Goal: Communication & Community: Participate in discussion

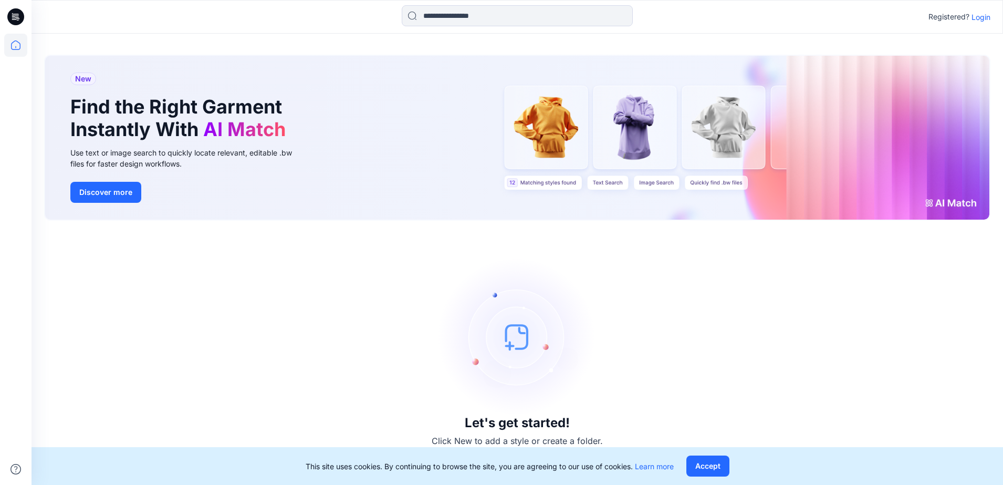
click at [981, 18] on p "Login" at bounding box center [980, 17] width 19 height 11
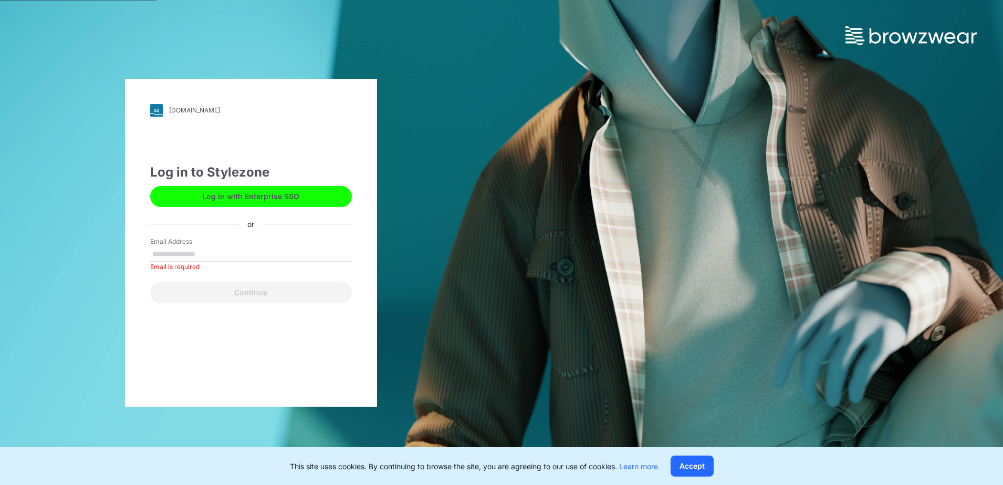
click at [247, 252] on input "Email Address" at bounding box center [251, 254] width 202 height 16
paste input "**********"
click at [156, 258] on input "**********" at bounding box center [251, 254] width 202 height 16
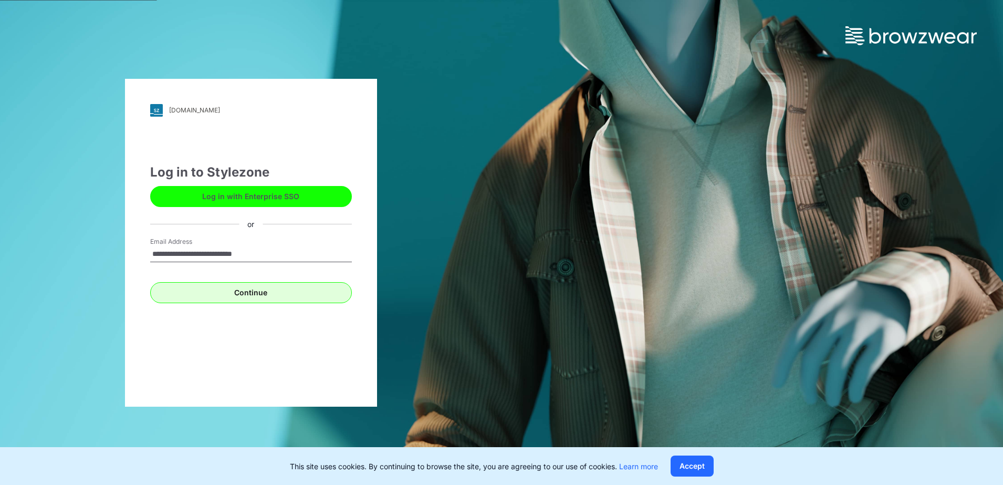
type input "**********"
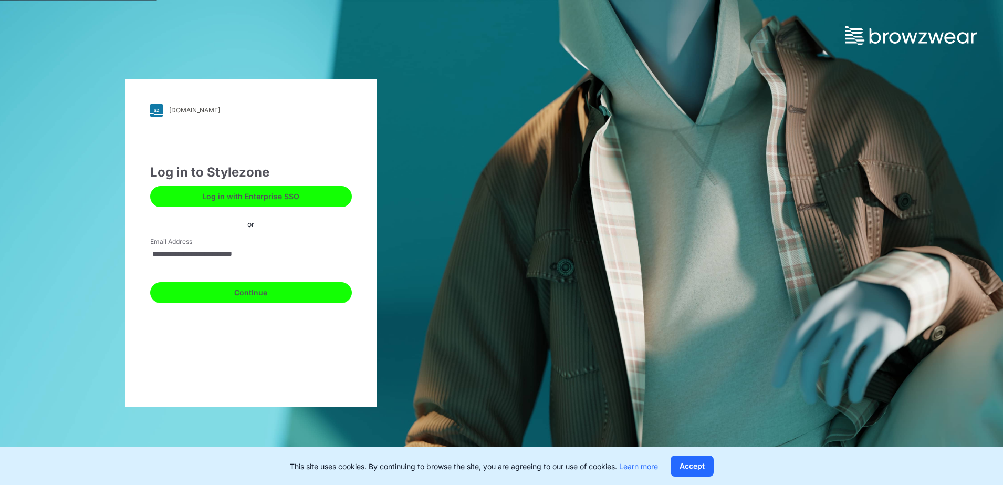
click at [266, 291] on button "Continue" at bounding box center [251, 292] width 202 height 21
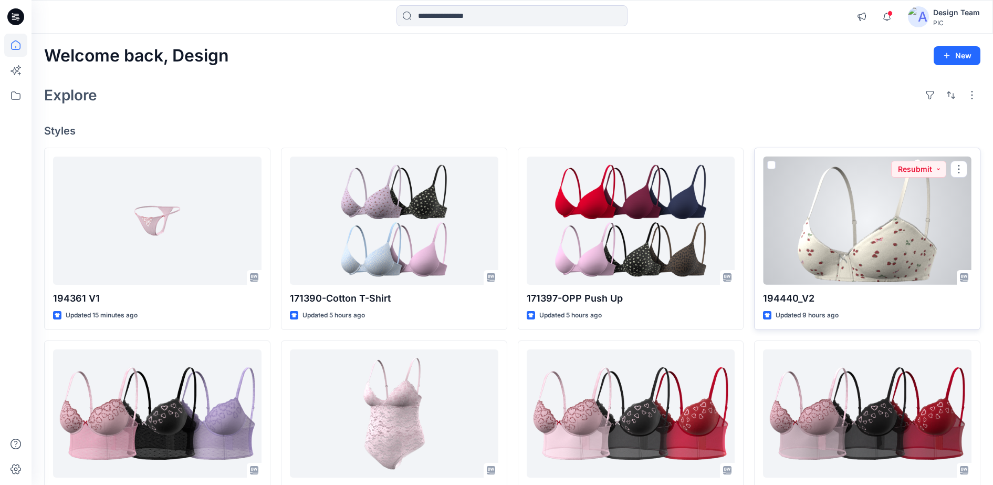
click at [855, 231] on div at bounding box center [867, 220] width 208 height 129
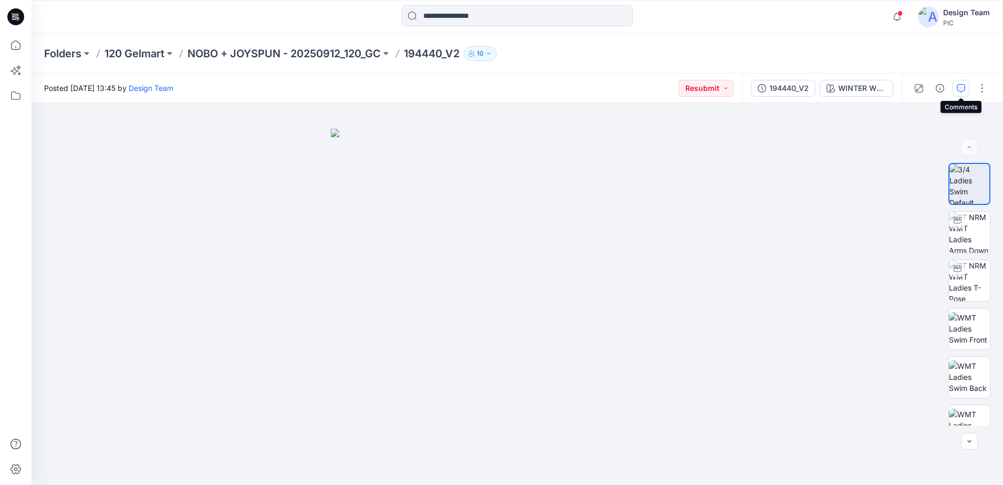
click at [959, 89] on icon "button" at bounding box center [960, 88] width 8 height 8
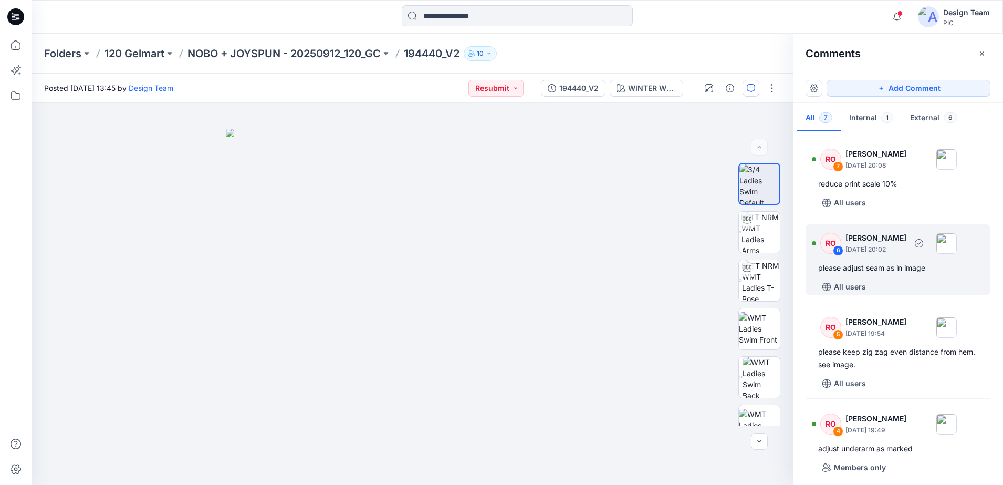
click at [836, 253] on div "6" at bounding box center [838, 250] width 10 height 10
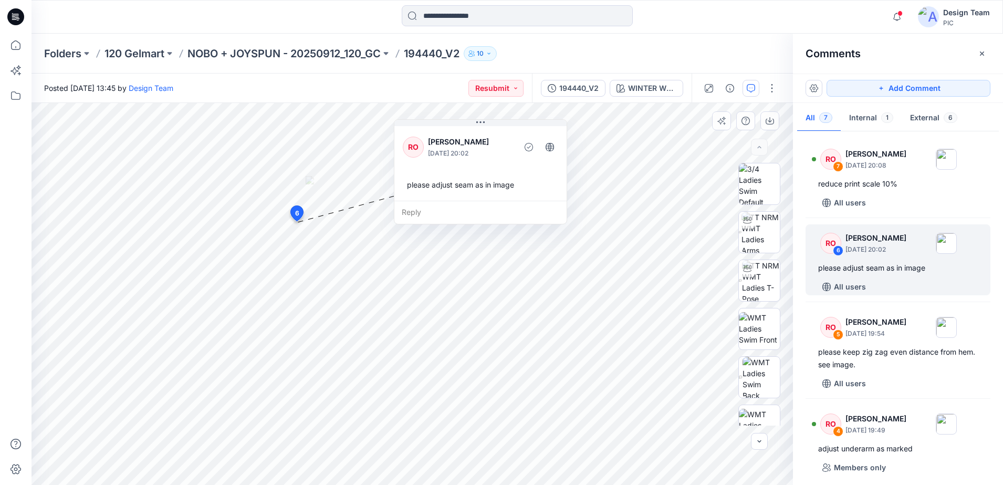
drag, startPoint x: 377, startPoint y: 250, endPoint x: 490, endPoint y: 143, distance: 156.0
click at [490, 143] on p "Raquel Ortiz" at bounding box center [471, 141] width 86 height 13
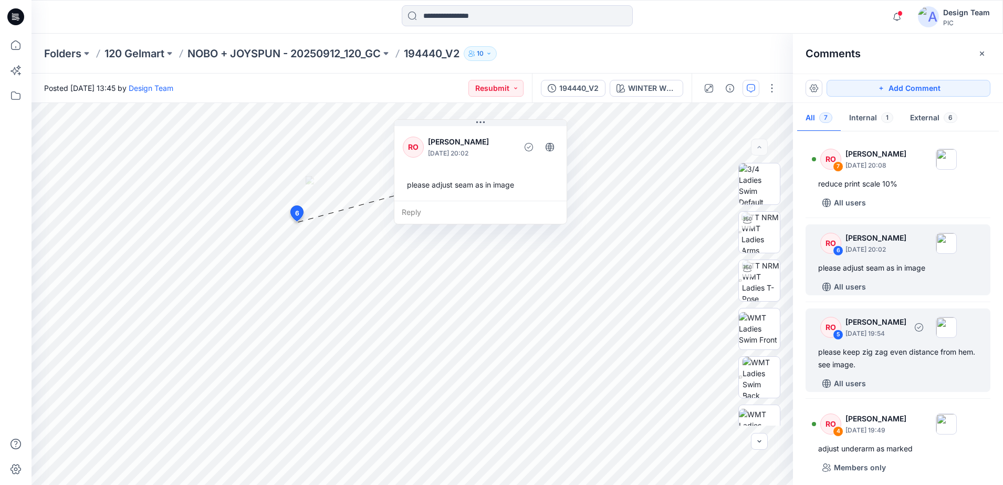
click at [820, 331] on div "RO 5" at bounding box center [830, 327] width 21 height 21
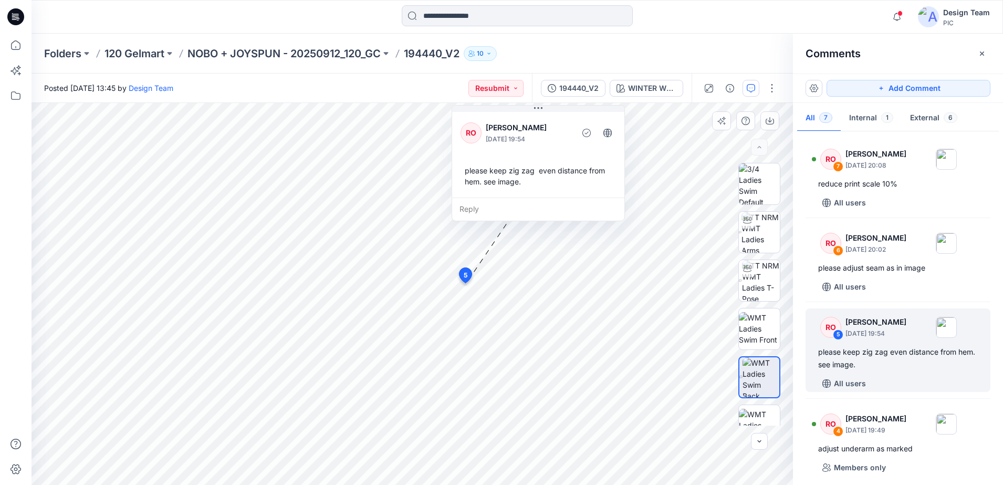
drag, startPoint x: 422, startPoint y: 312, endPoint x: 523, endPoint y: 201, distance: 150.5
click at [522, 197] on div "Reply" at bounding box center [538, 208] width 172 height 23
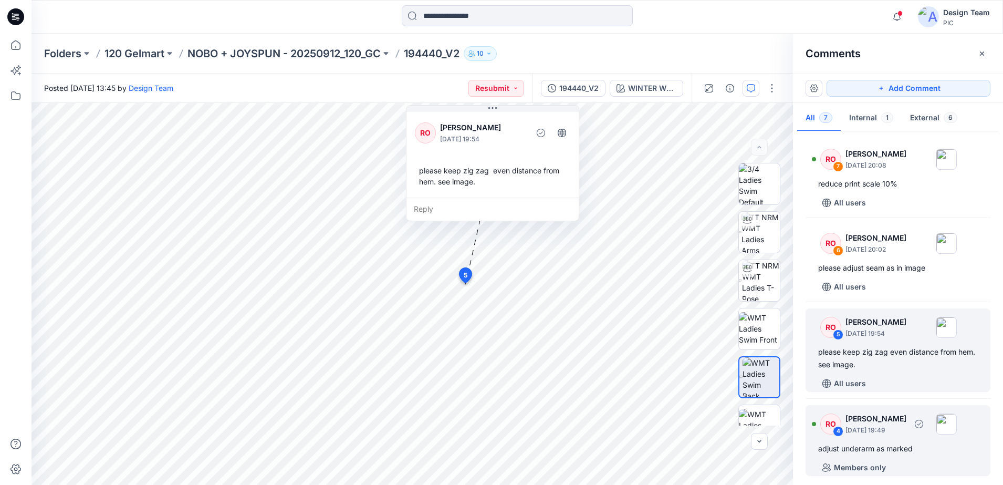
click at [839, 428] on div "4" at bounding box center [838, 431] width 10 height 10
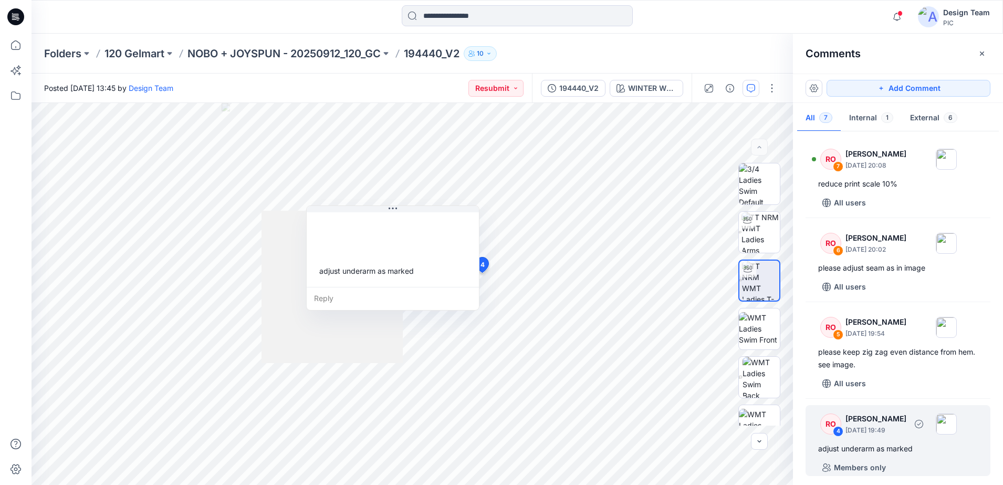
click at [836, 427] on div "4" at bounding box center [838, 431] width 10 height 10
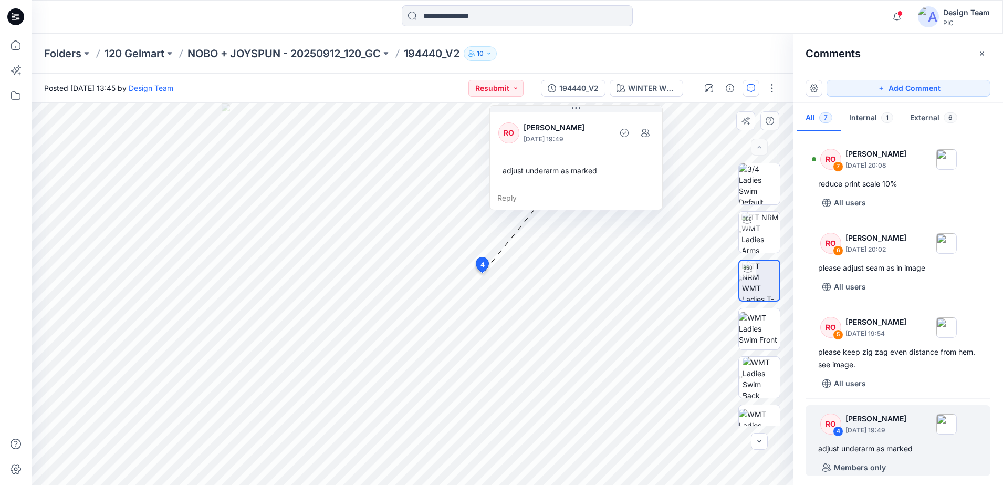
drag, startPoint x: 386, startPoint y: 302, endPoint x: 570, endPoint y: 160, distance: 232.3
click at [570, 160] on div "RO Raquel Ortiz October 03, 2025 19:49 adjust underarm as marked Reply" at bounding box center [575, 157] width 173 height 105
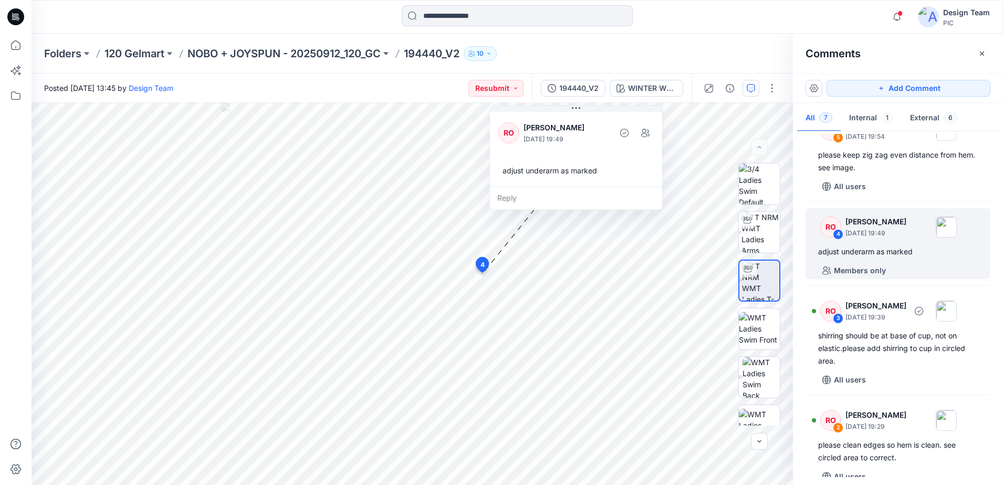
scroll to position [262, 0]
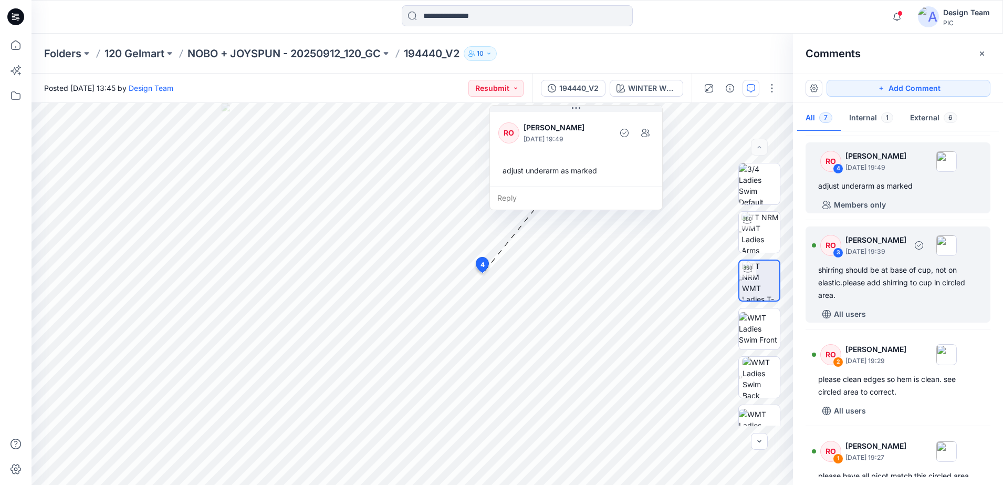
click at [829, 255] on div "RO" at bounding box center [830, 245] width 21 height 21
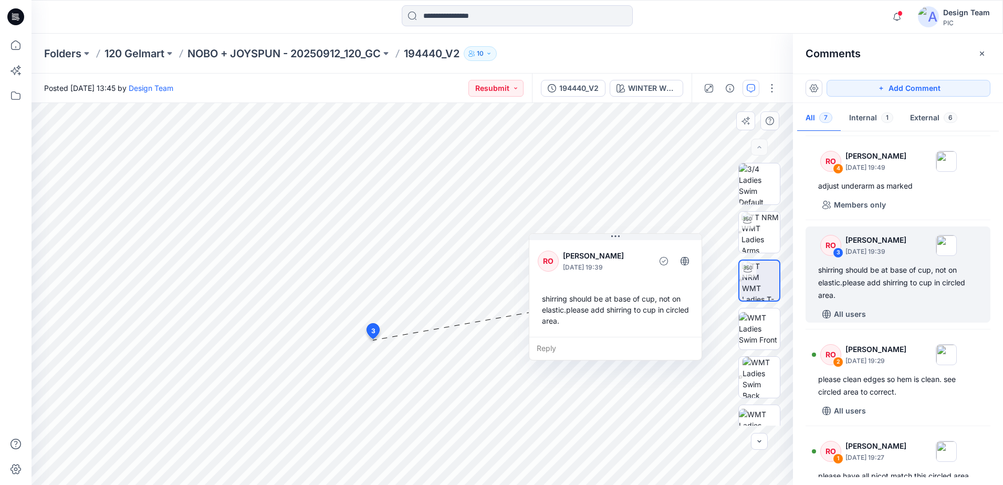
drag, startPoint x: 364, startPoint y: 341, endPoint x: 683, endPoint y: 339, distance: 319.7
click at [683, 339] on div "Reply" at bounding box center [615, 347] width 172 height 23
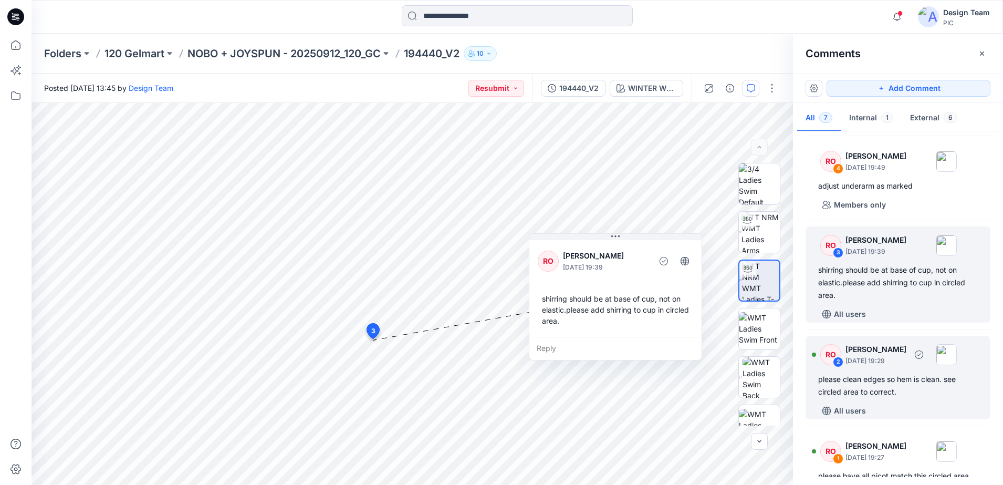
click at [828, 354] on div "RO" at bounding box center [830, 354] width 21 height 21
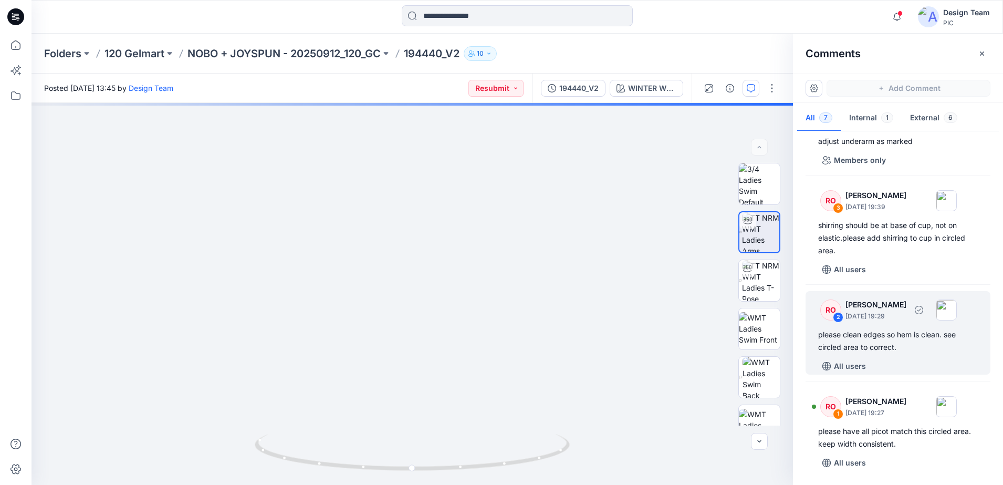
scroll to position [308, 0]
click at [830, 312] on div "RO" at bounding box center [830, 309] width 21 height 21
click at [838, 318] on div "2" at bounding box center [838, 316] width 10 height 10
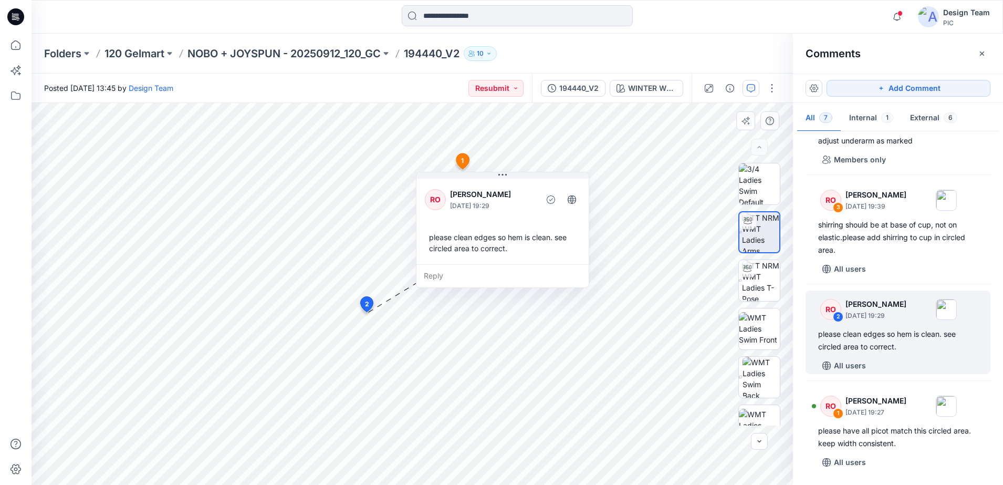
drag, startPoint x: 436, startPoint y: 410, endPoint x: 574, endPoint y: 255, distance: 207.5
click at [574, 255] on div "please clean edges so hem is clean. see circled area to correct." at bounding box center [502, 242] width 155 height 30
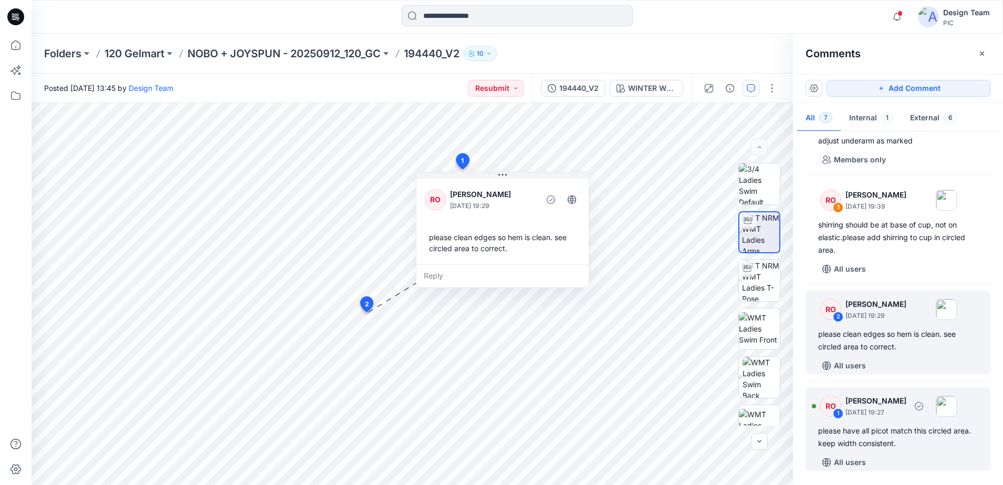
click at [828, 404] on div "RO" at bounding box center [830, 405] width 21 height 21
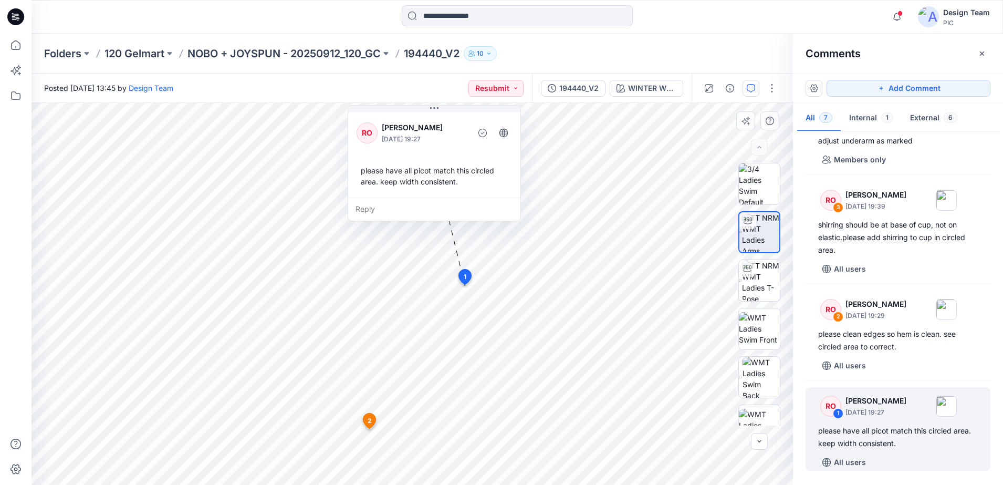
drag, startPoint x: 382, startPoint y: 258, endPoint x: 427, endPoint y: 177, distance: 93.3
click at [427, 177] on div "RO Raquel Ortiz October 03, 2025 19:27 please have all picot match this circled…" at bounding box center [434, 163] width 173 height 116
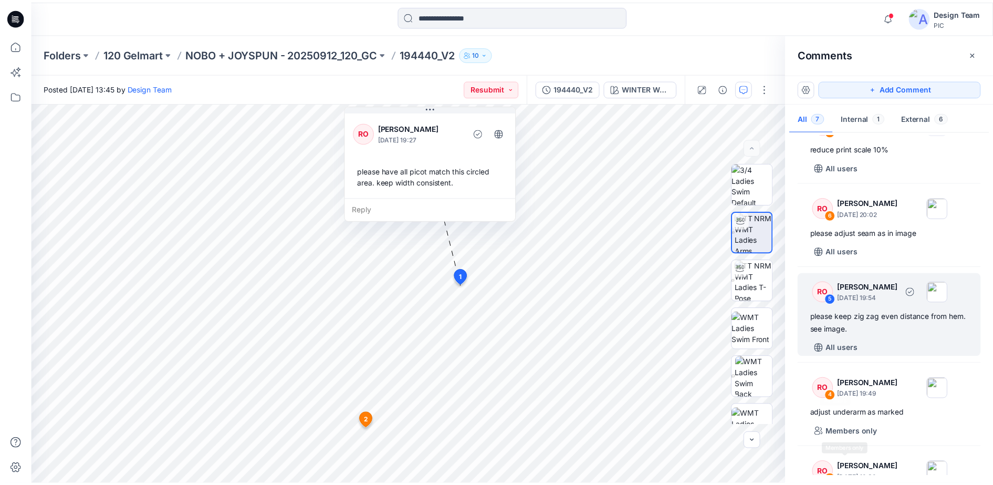
scroll to position [0, 0]
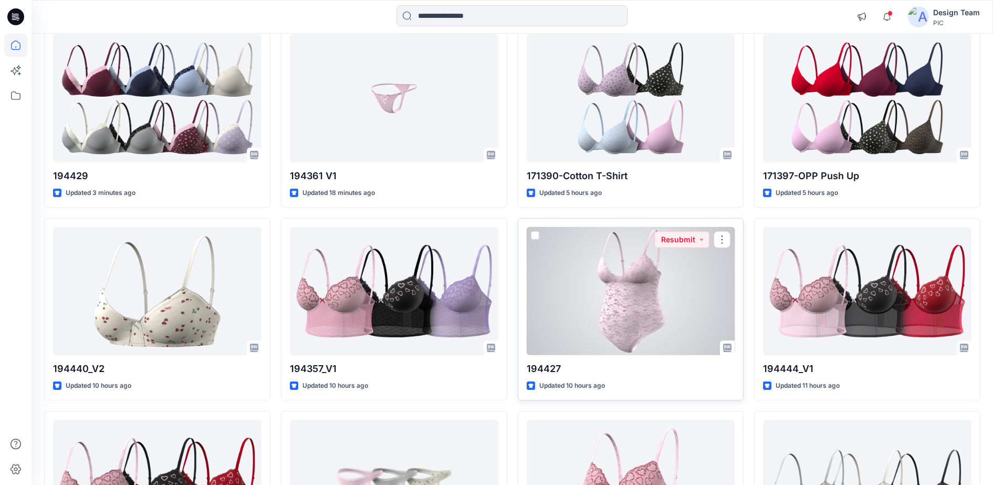
scroll to position [131, 0]
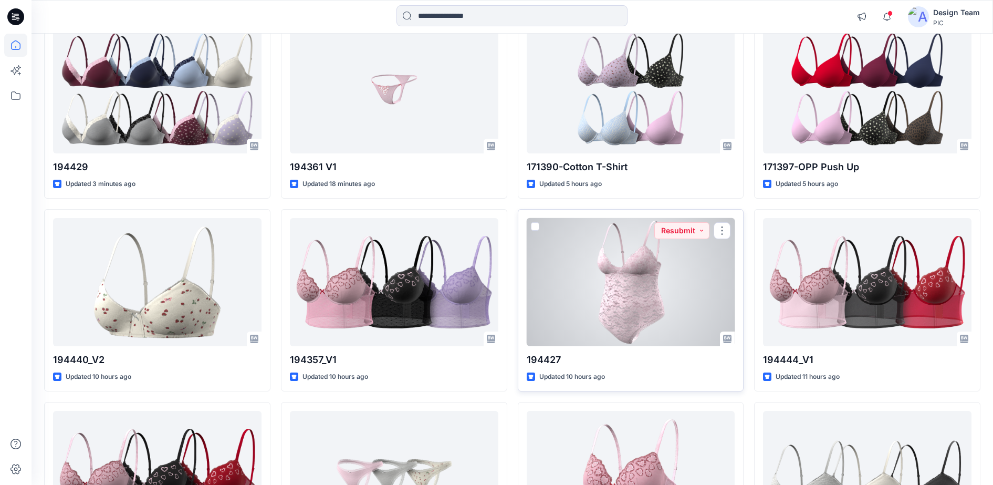
click at [670, 299] on div at bounding box center [631, 282] width 208 height 129
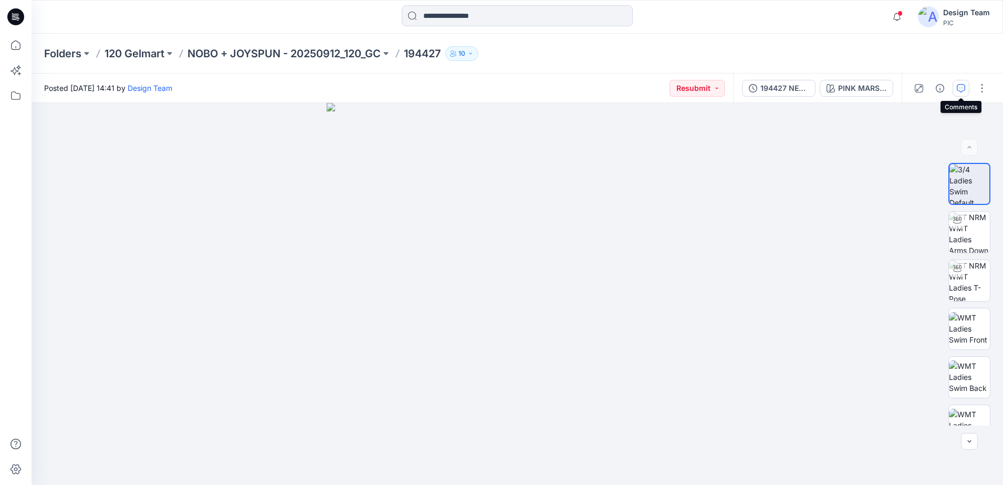
click at [955, 87] on button "button" at bounding box center [960, 88] width 17 height 17
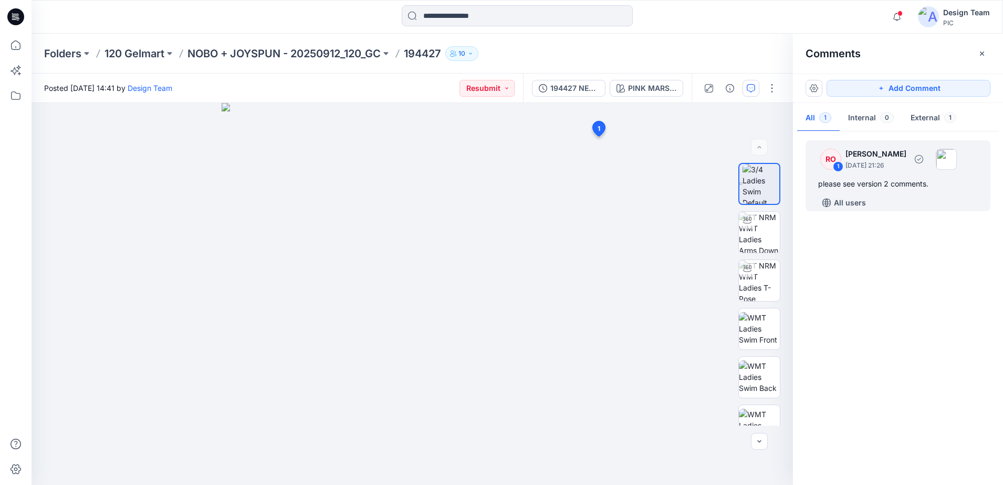
click at [854, 159] on p "Raquel Ortiz" at bounding box center [875, 154] width 61 height 13
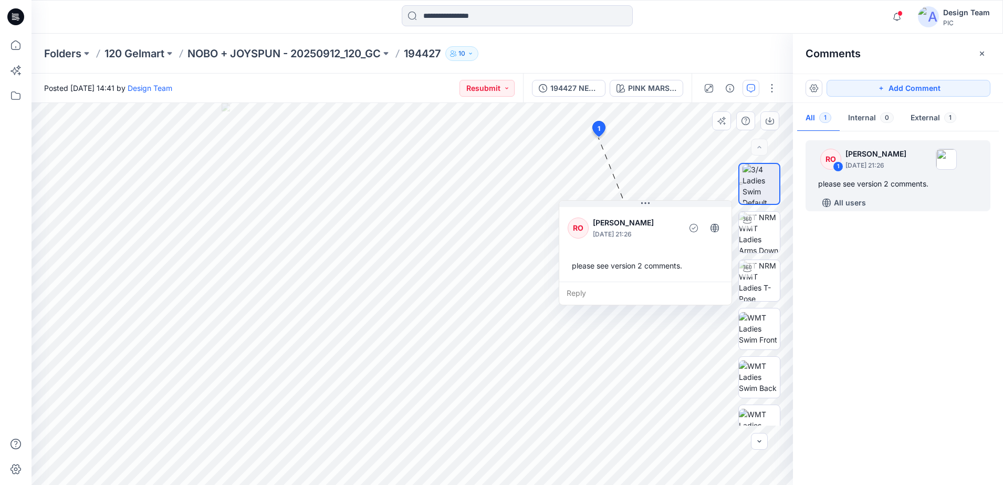
drag, startPoint x: 539, startPoint y: 236, endPoint x: 692, endPoint y: 288, distance: 161.9
click at [692, 288] on div "Reply" at bounding box center [645, 292] width 172 height 23
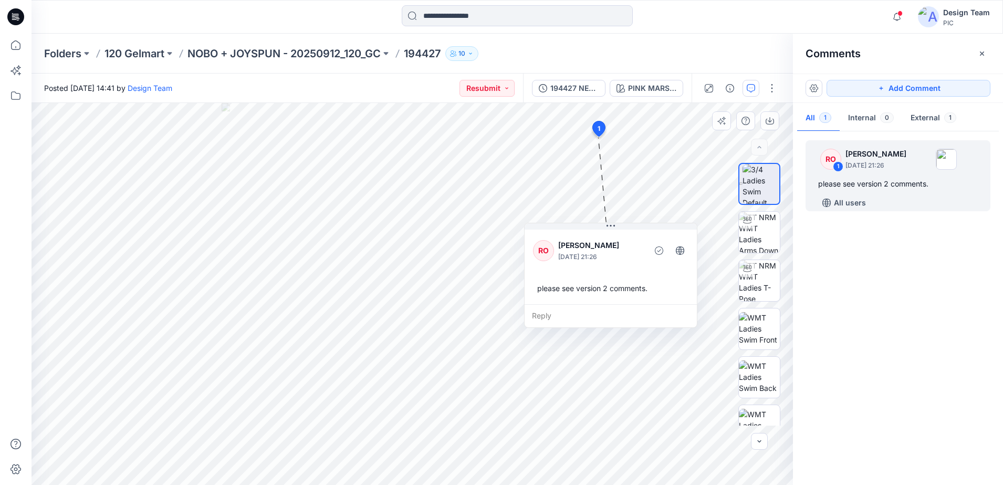
drag, startPoint x: 692, startPoint y: 288, endPoint x: 657, endPoint y: 311, distance: 41.4
click at [657, 311] on div "Reply" at bounding box center [610, 315] width 172 height 23
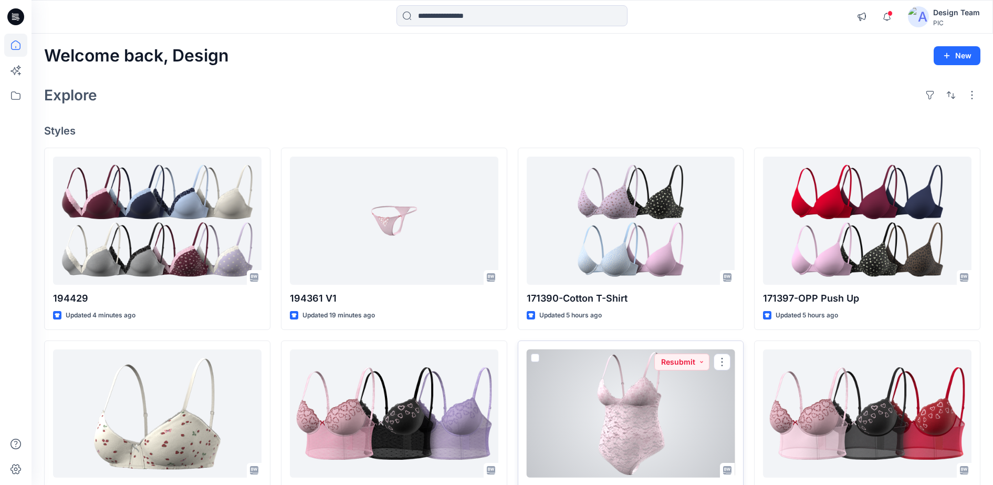
click at [678, 406] on div at bounding box center [631, 413] width 208 height 129
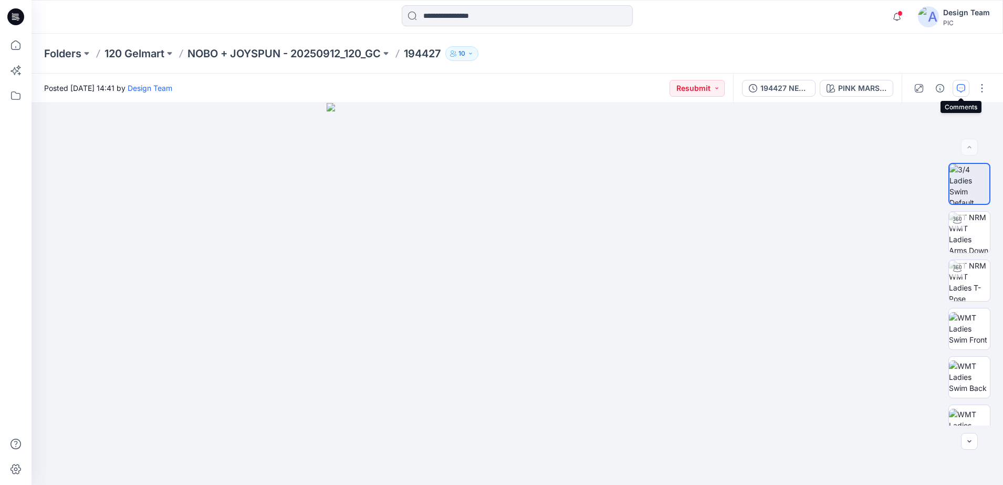
click at [960, 91] on icon "button" at bounding box center [960, 88] width 8 height 8
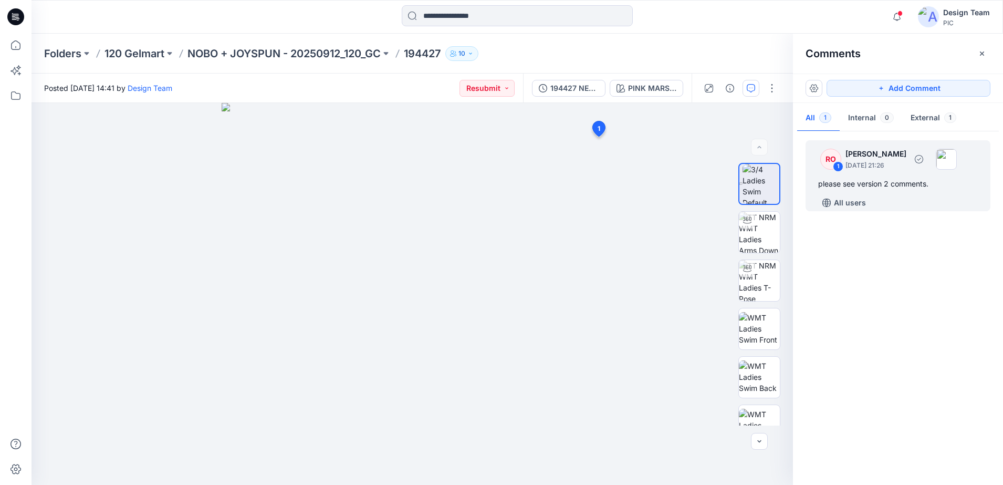
click at [885, 163] on p "October 03, 2025 21:26" at bounding box center [875, 165] width 61 height 10
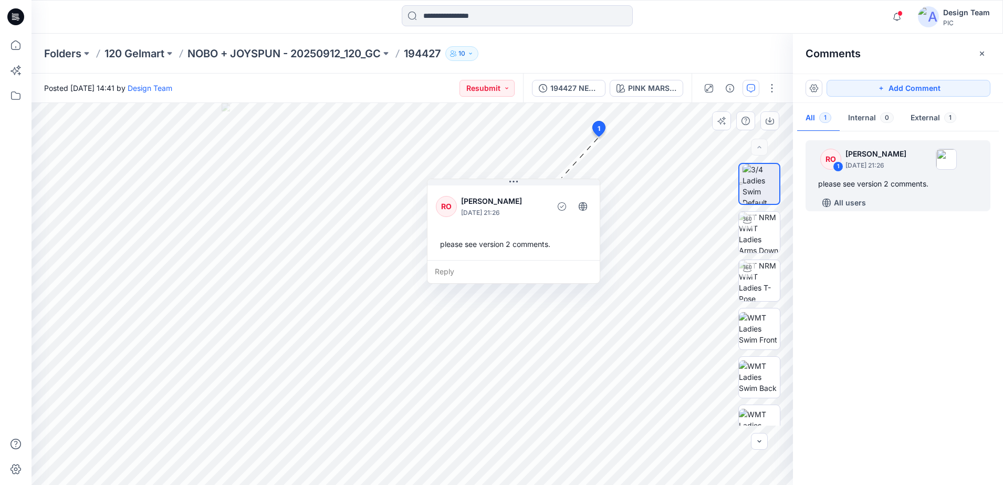
drag, startPoint x: 519, startPoint y: 248, endPoint x: 535, endPoint y: 272, distance: 29.4
click at [535, 272] on div "Reply" at bounding box center [513, 271] width 172 height 23
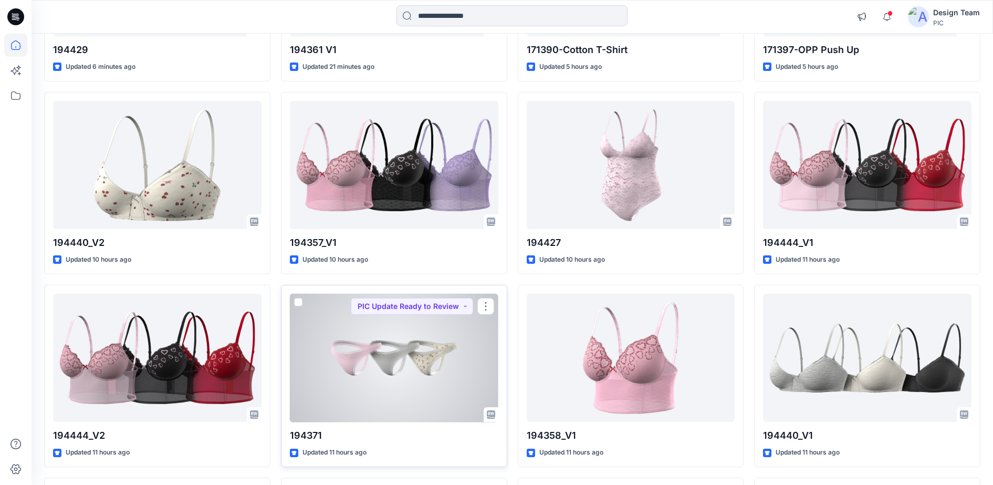
scroll to position [66, 0]
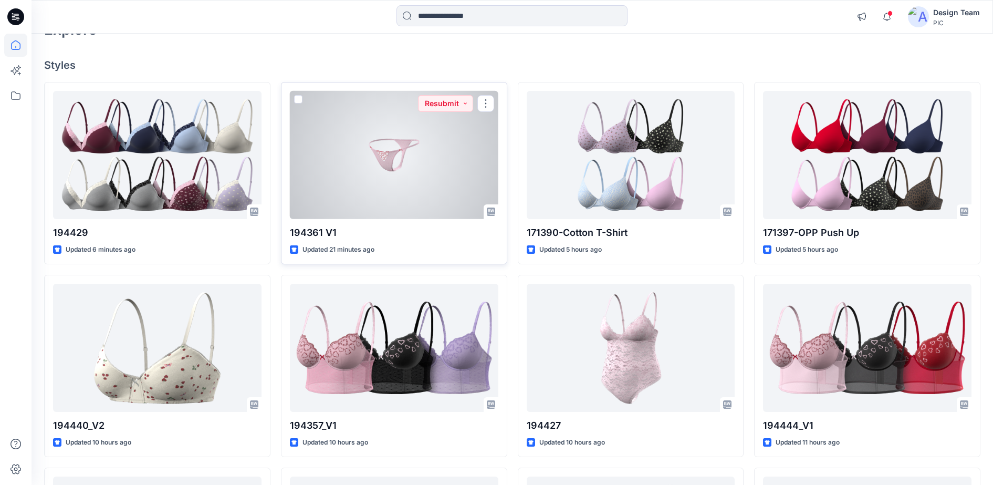
click at [422, 178] on div at bounding box center [394, 155] width 208 height 129
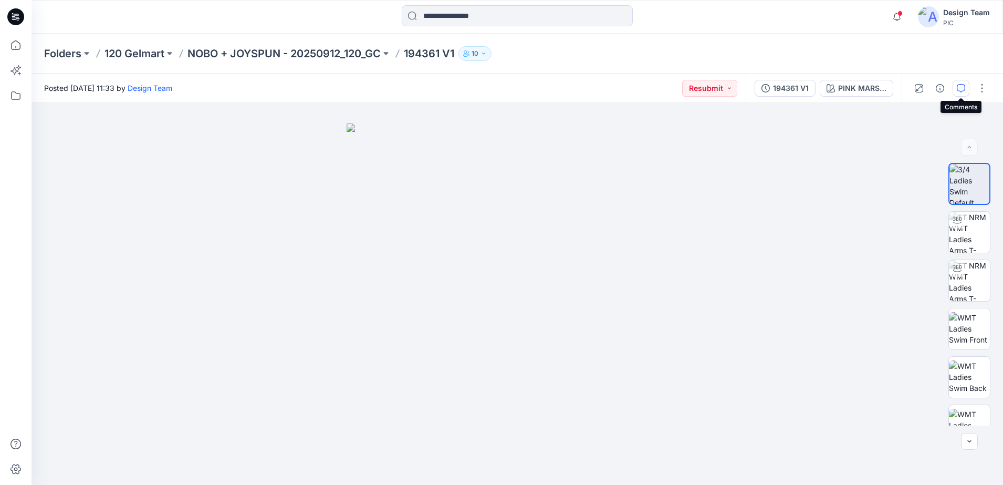
click at [957, 89] on icon "button" at bounding box center [960, 88] width 8 height 8
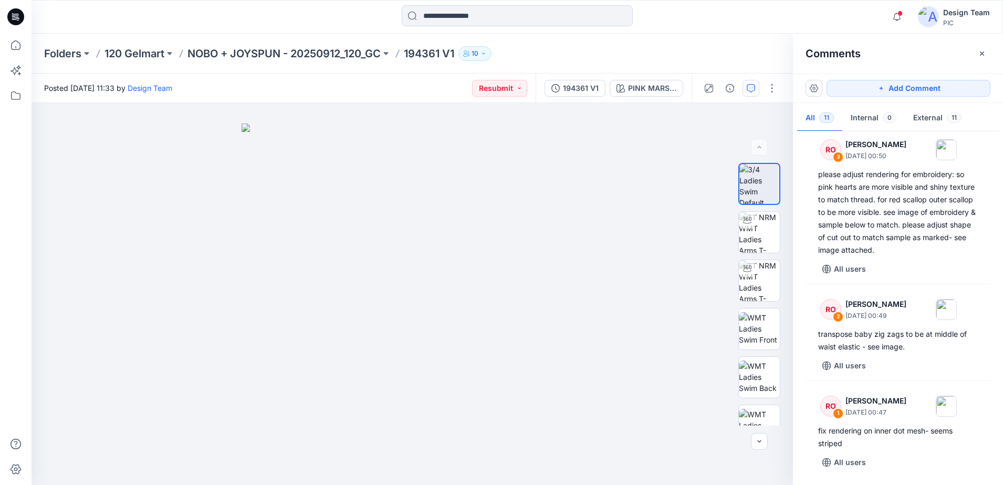
scroll to position [807, 0]
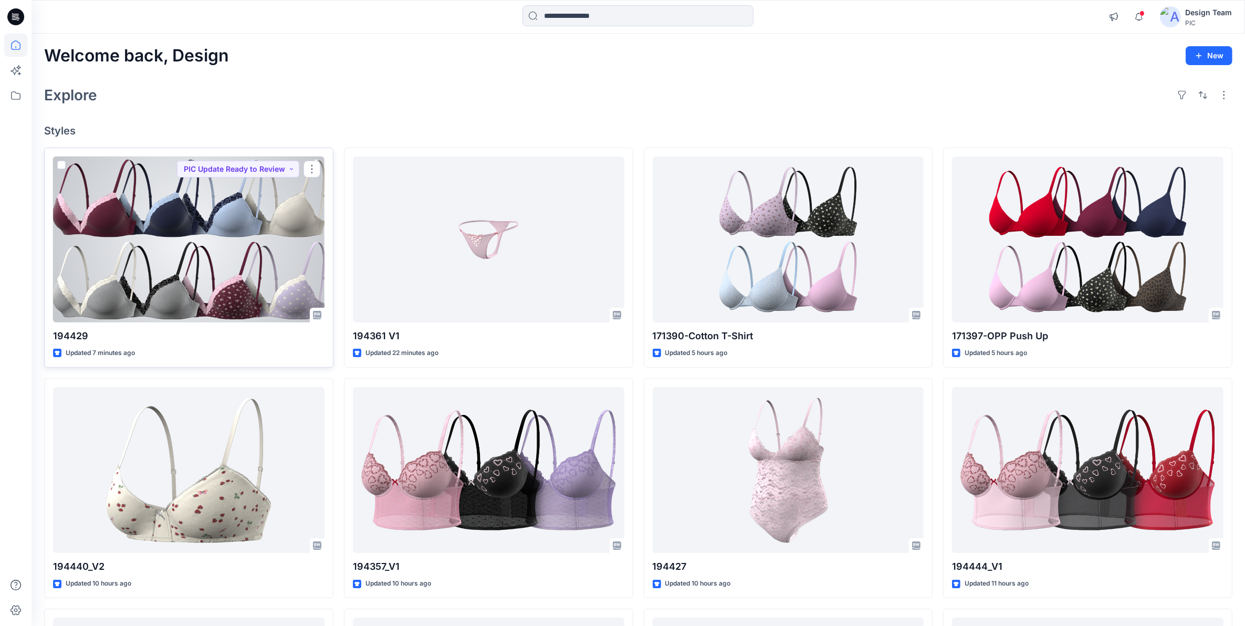
click at [93, 244] on div at bounding box center [188, 239] width 271 height 166
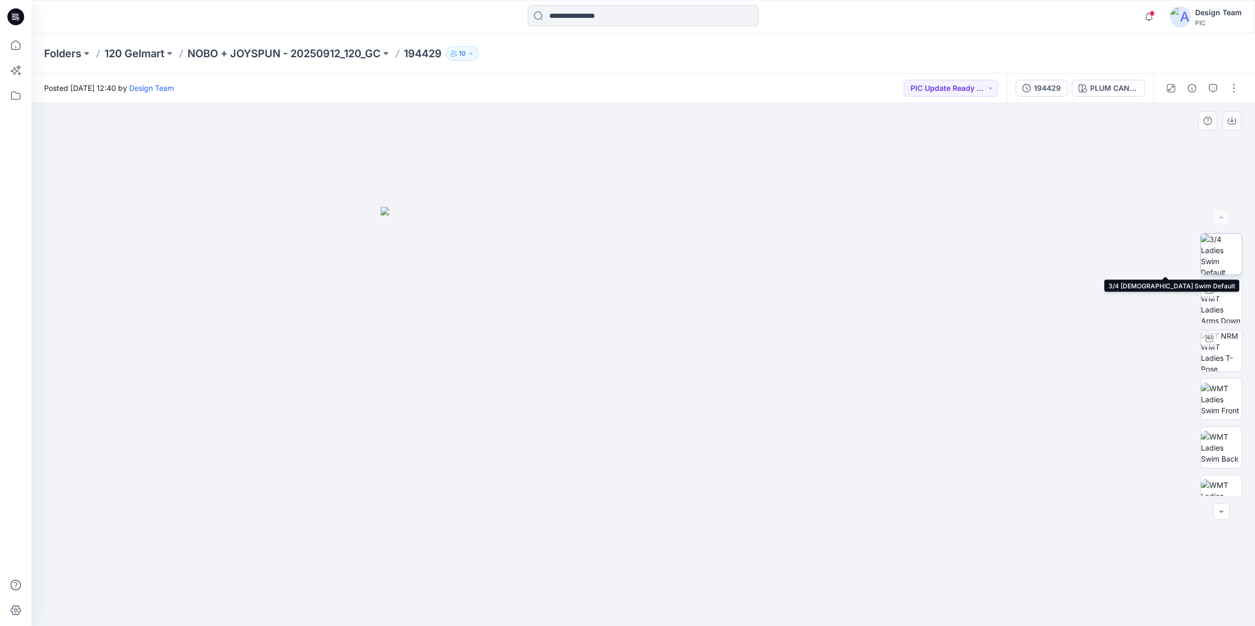
click at [1002, 253] on img at bounding box center [1221, 254] width 41 height 41
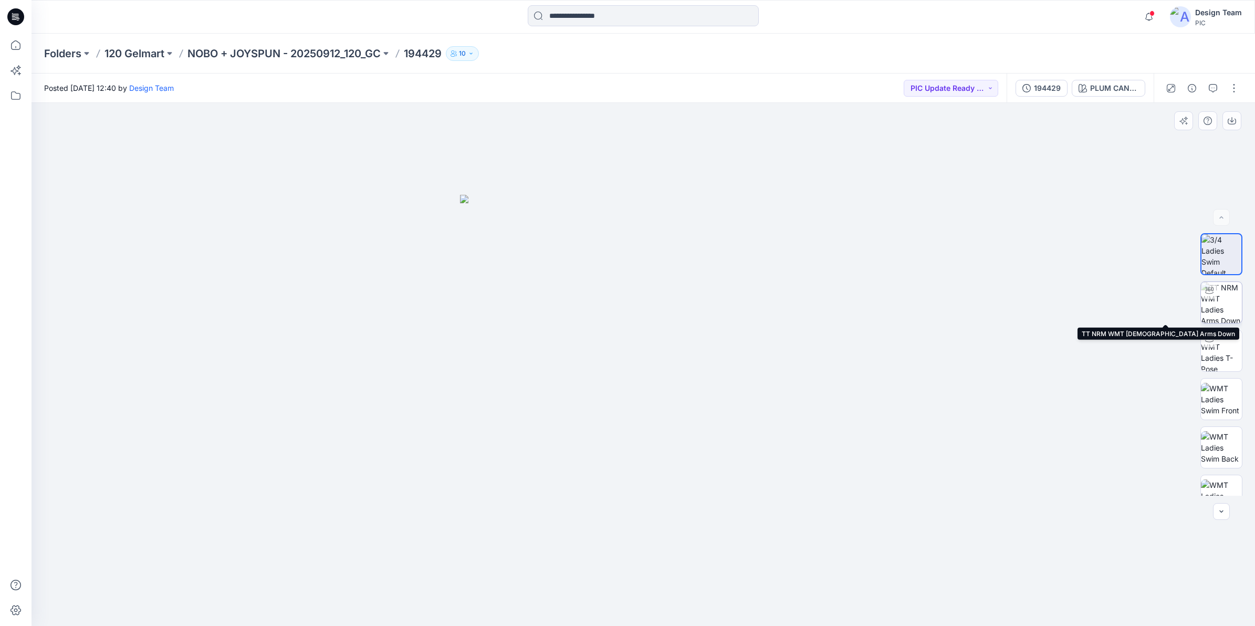
click at [1002, 301] on img at bounding box center [1221, 302] width 41 height 41
click at [1002, 299] on img at bounding box center [1221, 302] width 40 height 40
click at [1002, 306] on img at bounding box center [1221, 302] width 40 height 40
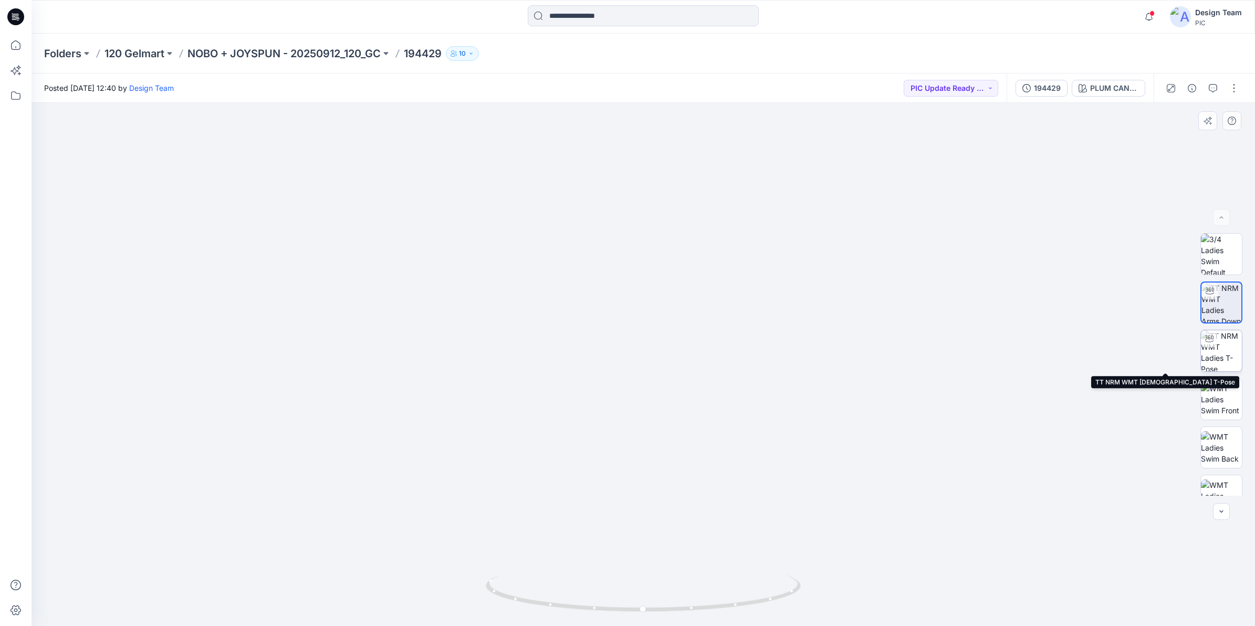
click at [1002, 349] on img at bounding box center [1221, 350] width 41 height 41
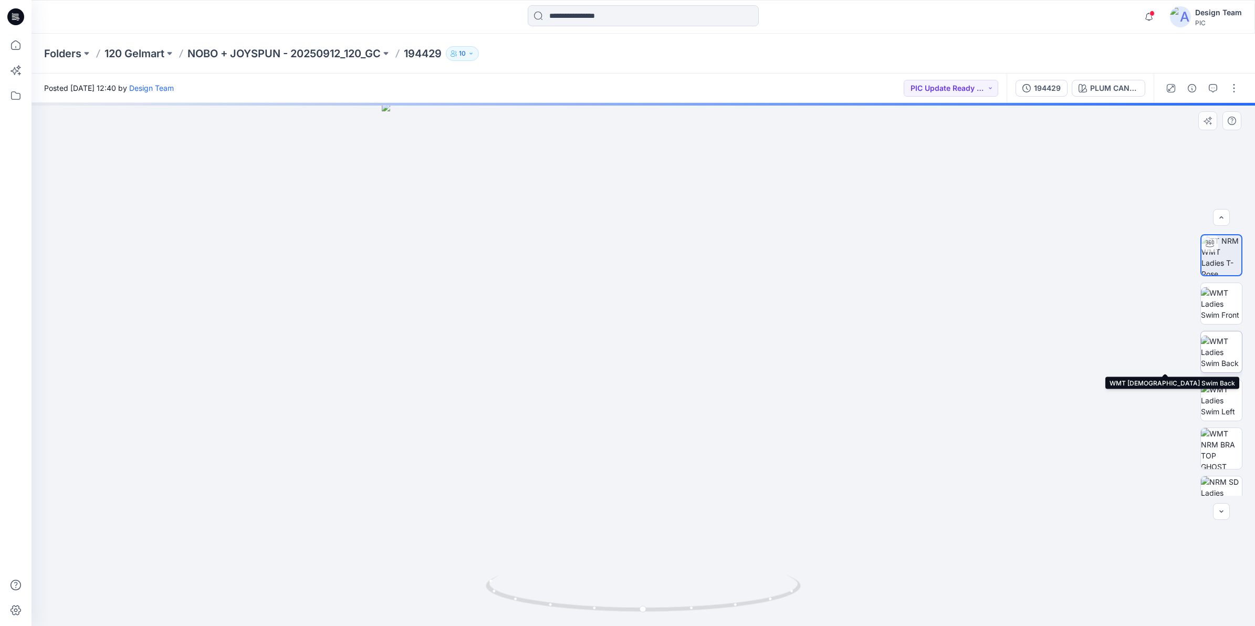
scroll to position [131, 0]
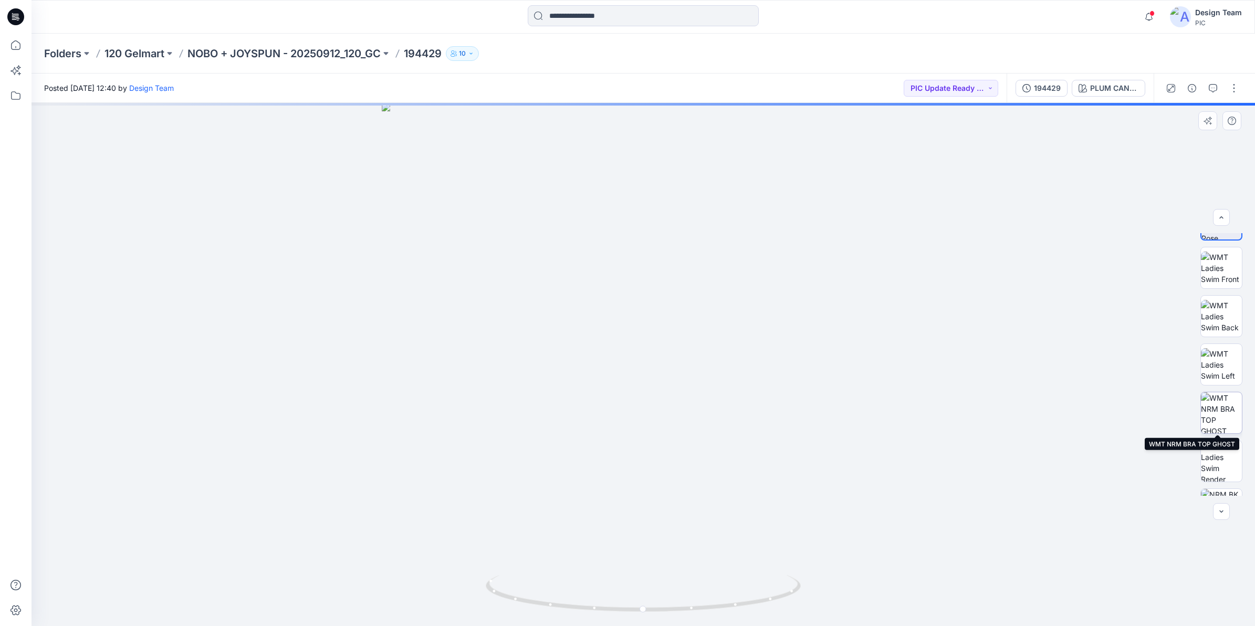
click at [1002, 413] on img at bounding box center [1221, 412] width 41 height 41
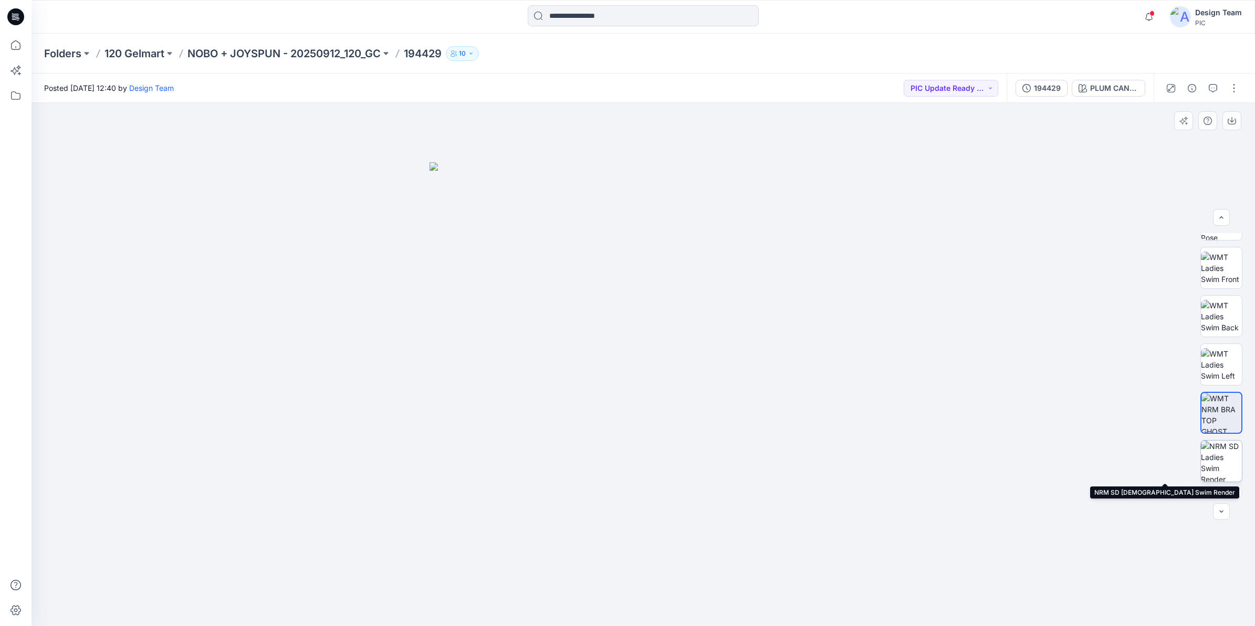
click at [1002, 462] on img at bounding box center [1221, 460] width 41 height 41
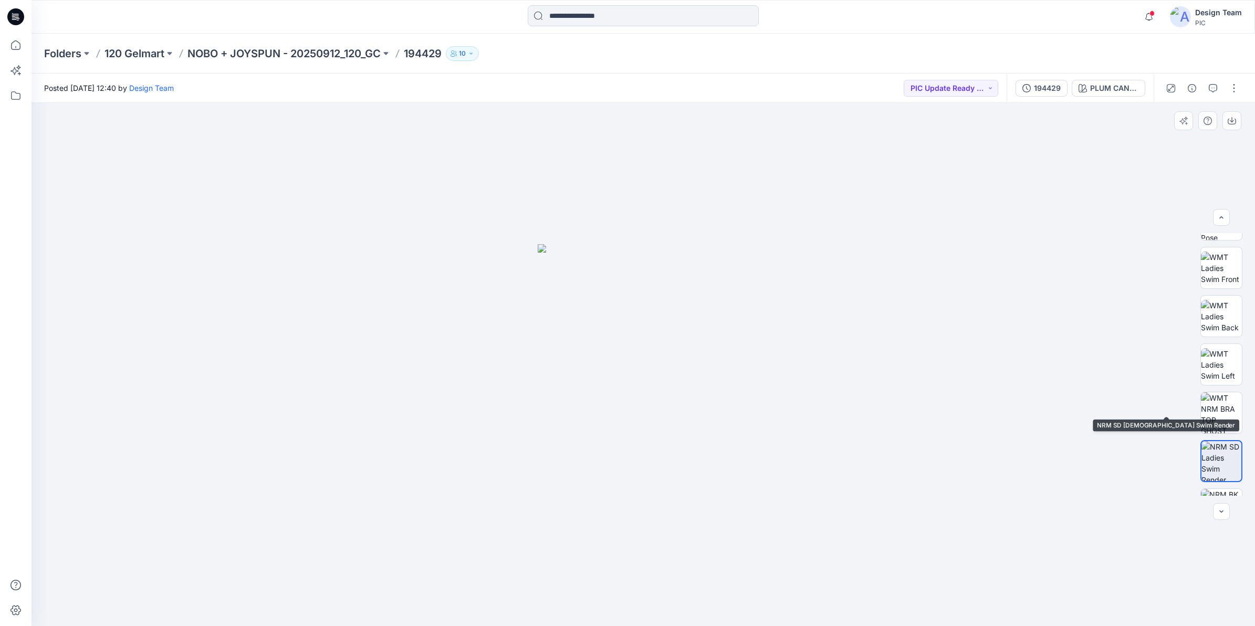
scroll to position [262, 0]
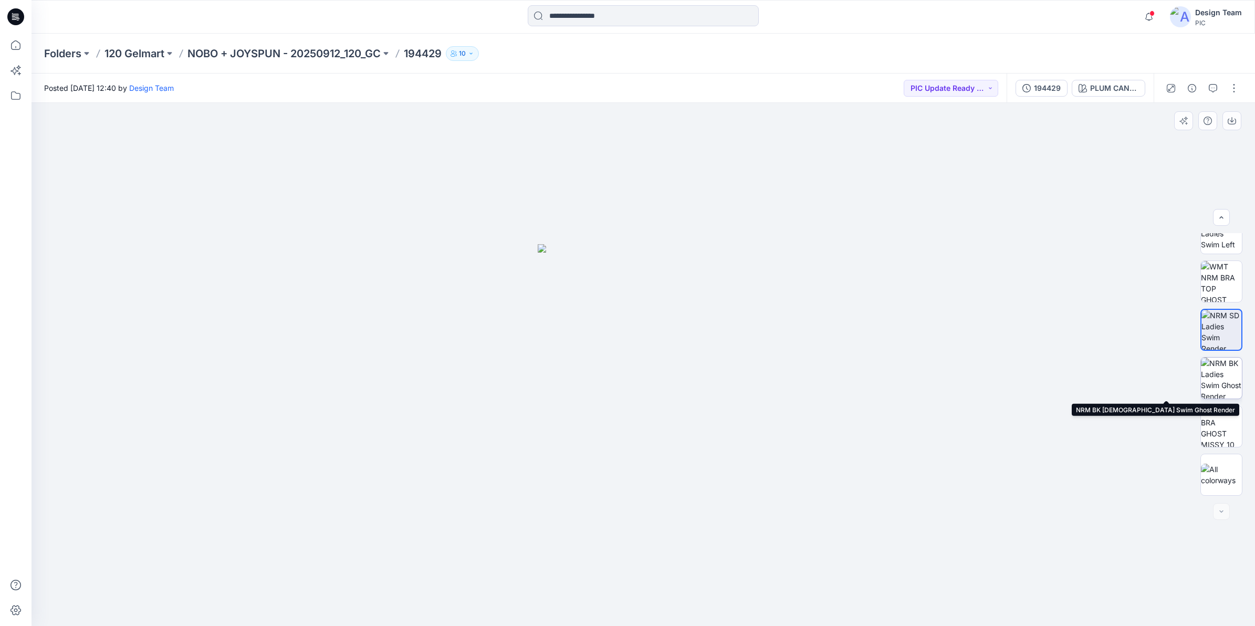
click at [1002, 373] on img at bounding box center [1221, 377] width 41 height 41
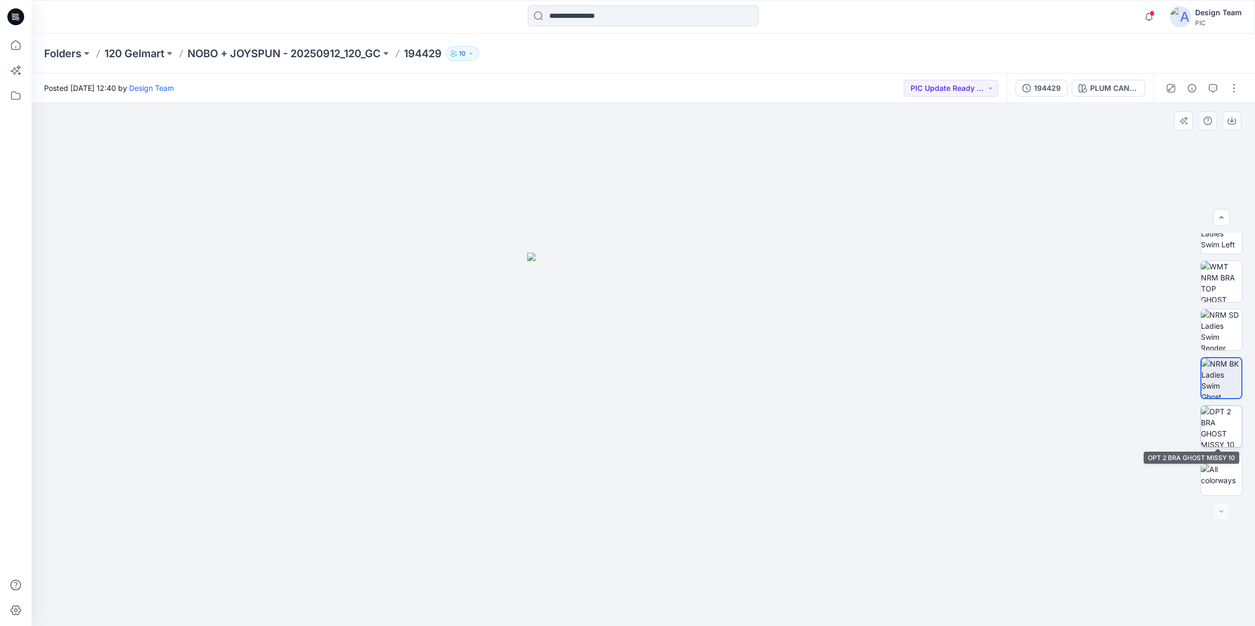
click at [1002, 439] on img at bounding box center [1221, 426] width 41 height 41
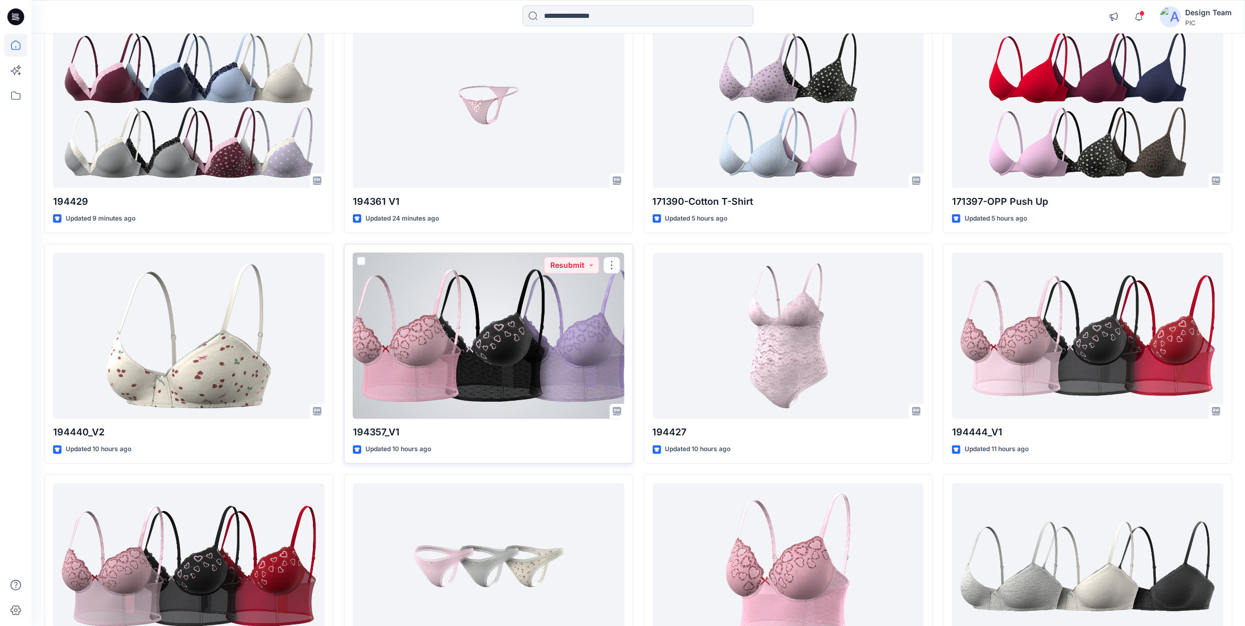
scroll to position [131, 0]
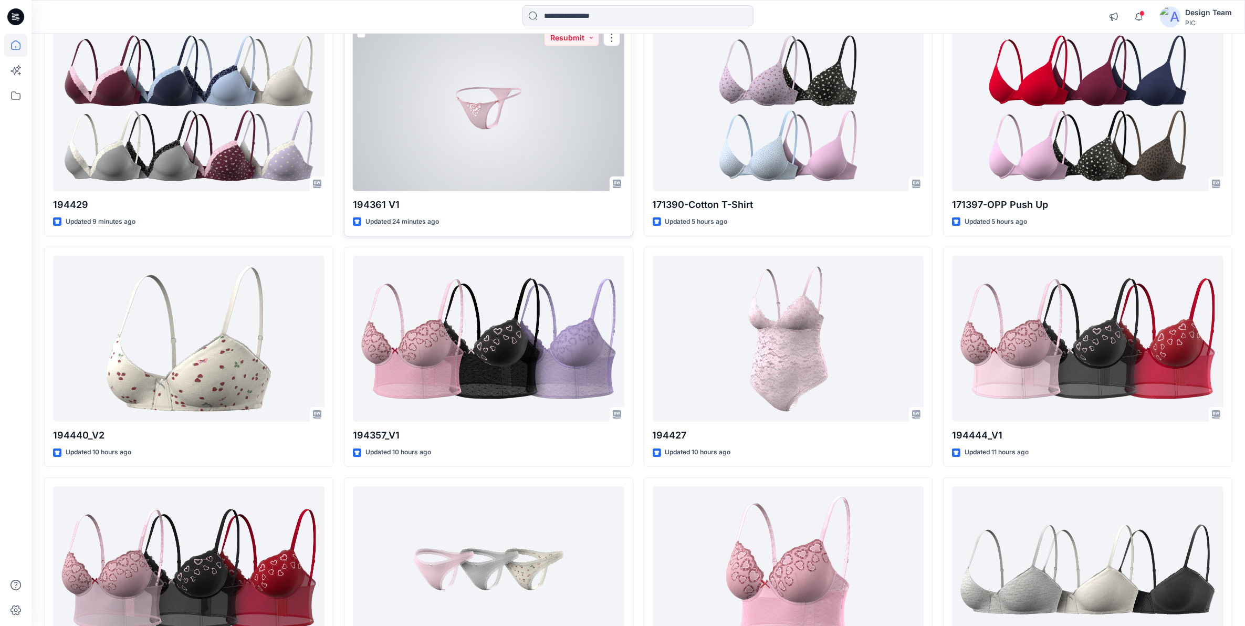
click at [494, 140] on div at bounding box center [488, 108] width 271 height 166
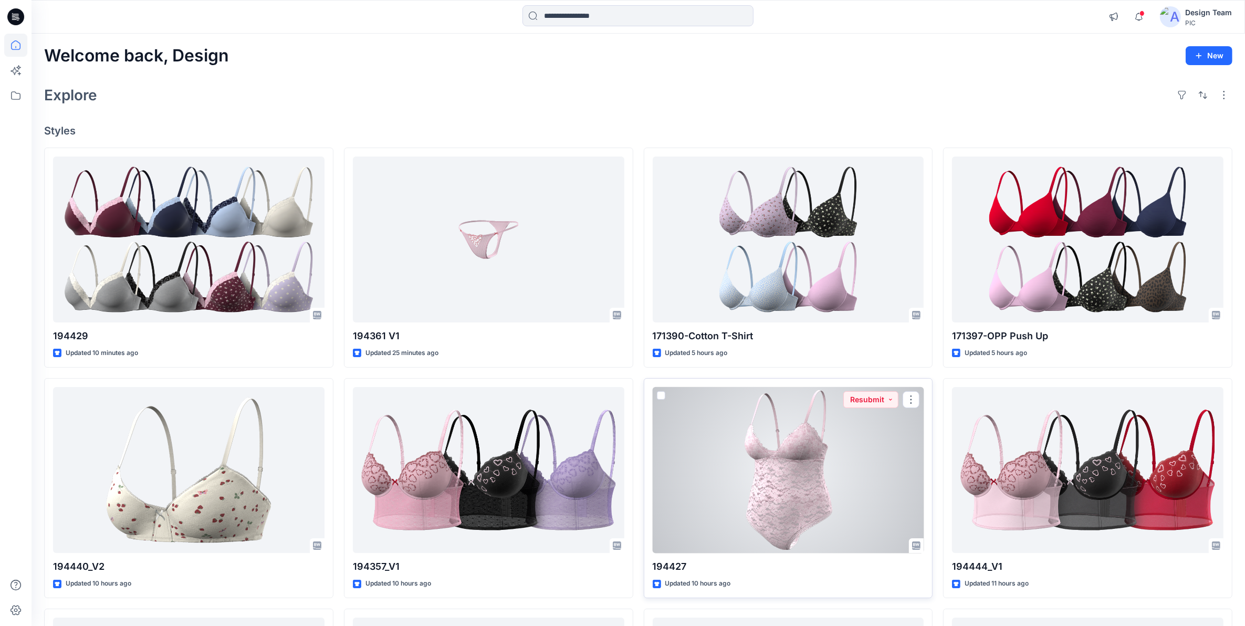
click at [861, 460] on div at bounding box center [787, 470] width 271 height 166
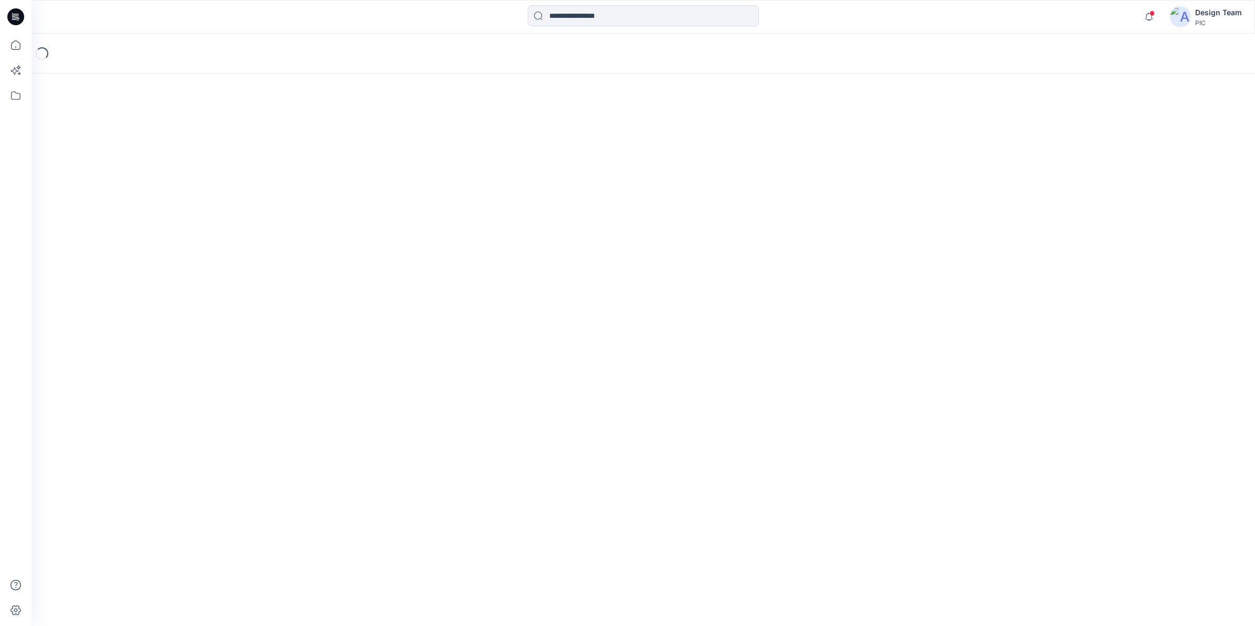
click at [861, 460] on div "Loading..." at bounding box center [642, 330] width 1223 height 592
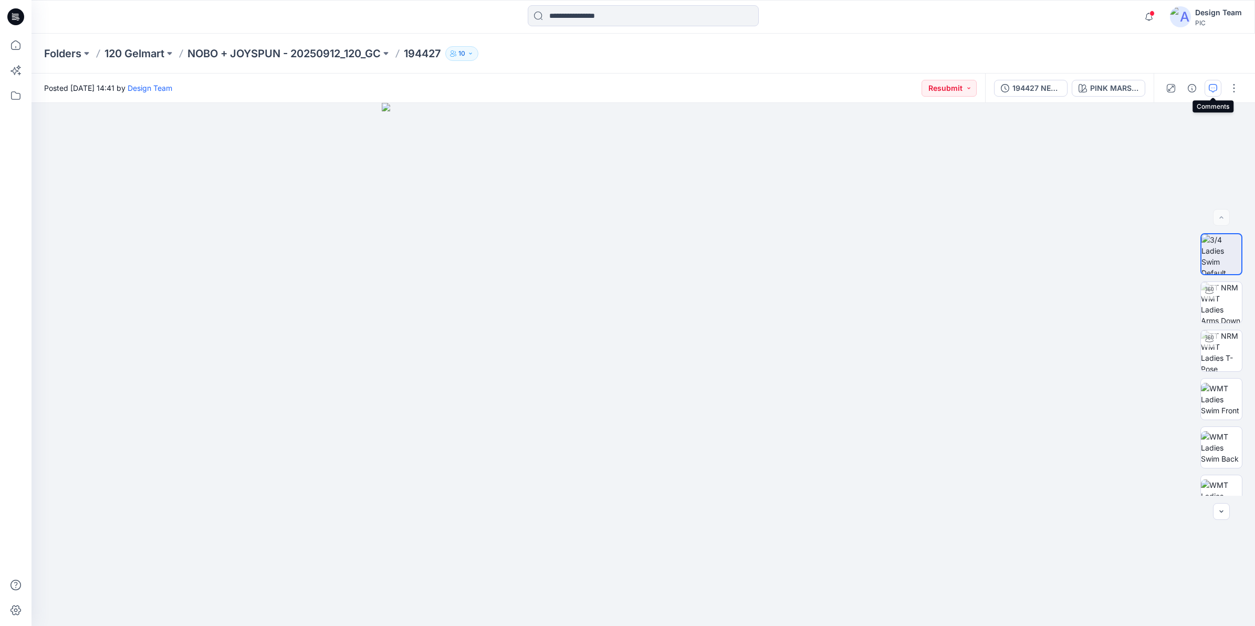
click at [1002, 89] on icon "button" at bounding box center [1212, 88] width 8 height 8
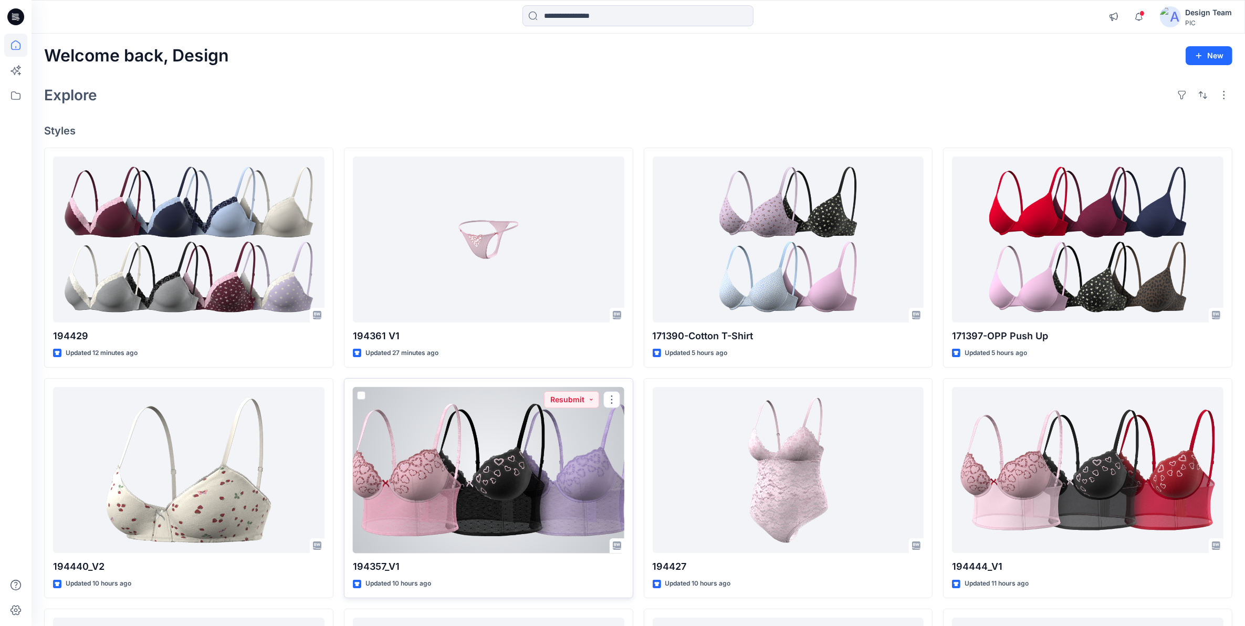
click at [520, 484] on div at bounding box center [488, 470] width 271 height 166
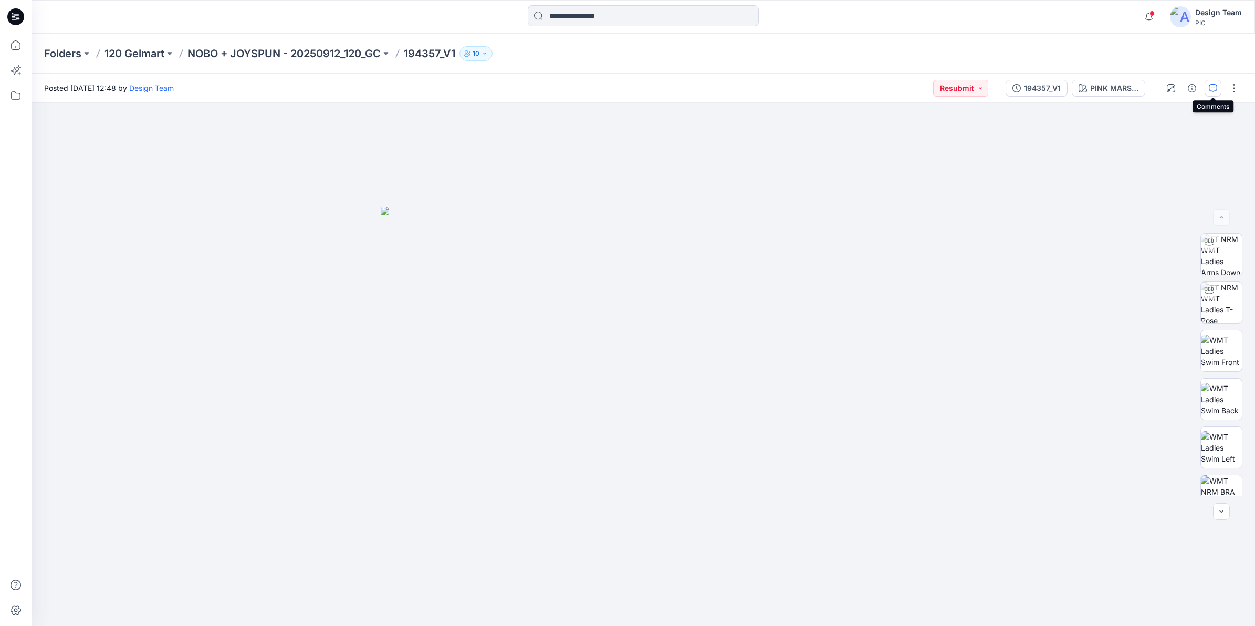
click at [1002, 86] on icon "button" at bounding box center [1212, 88] width 8 height 8
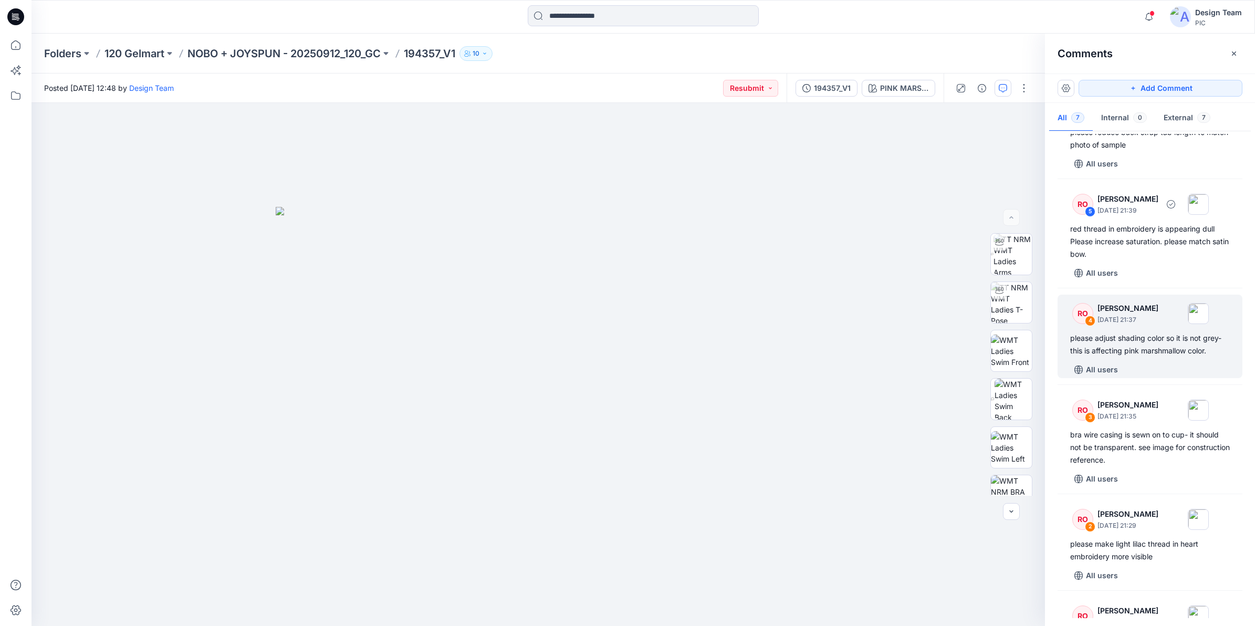
scroll to position [242, 0]
